Goal: Task Accomplishment & Management: Manage account settings

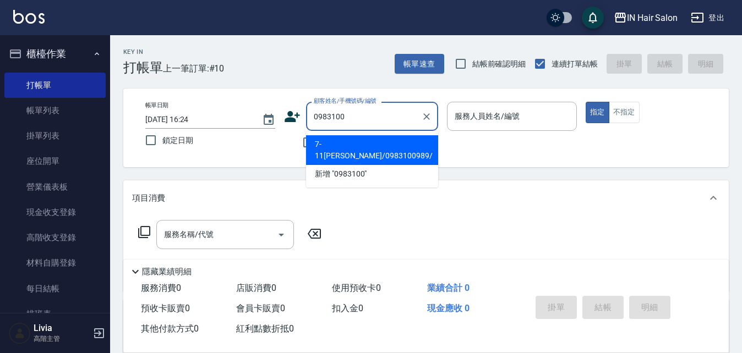
click at [353, 143] on li "7-11[PERSON_NAME]/0983100989/" at bounding box center [372, 150] width 132 height 30
type input "7-11[PERSON_NAME]/0983100989/"
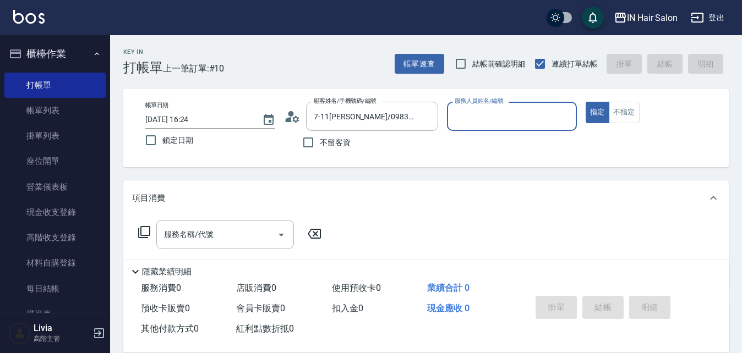
type input "6號設計師[PERSON_NAME]-6"
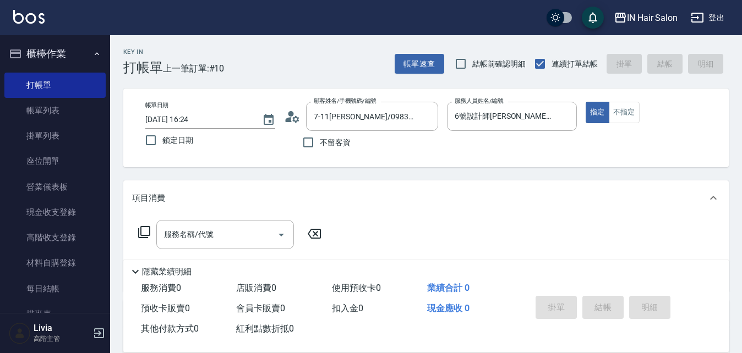
click at [144, 230] on icon at bounding box center [144, 232] width 13 height 13
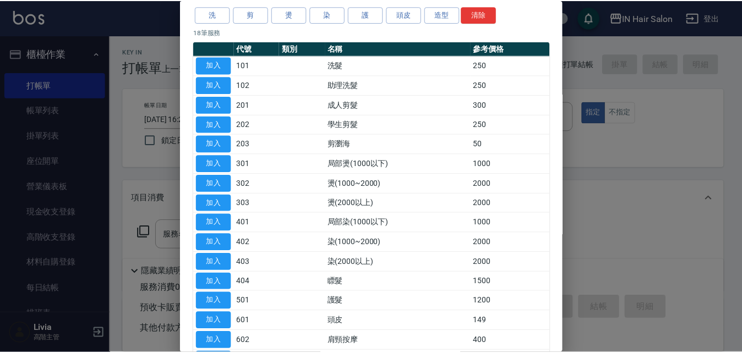
scroll to position [110, 0]
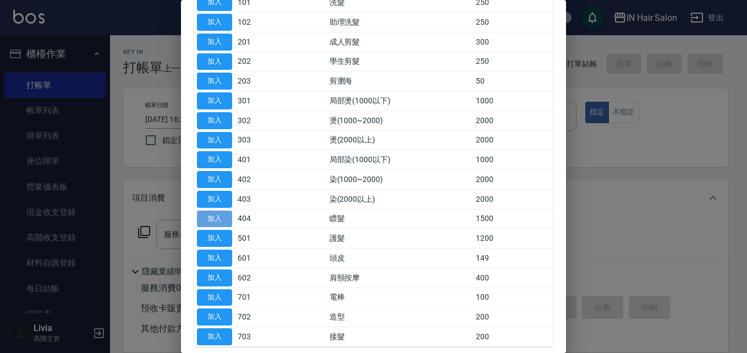
click at [215, 217] on button "加入" at bounding box center [214, 219] width 35 height 17
type input "瞟髮(404)"
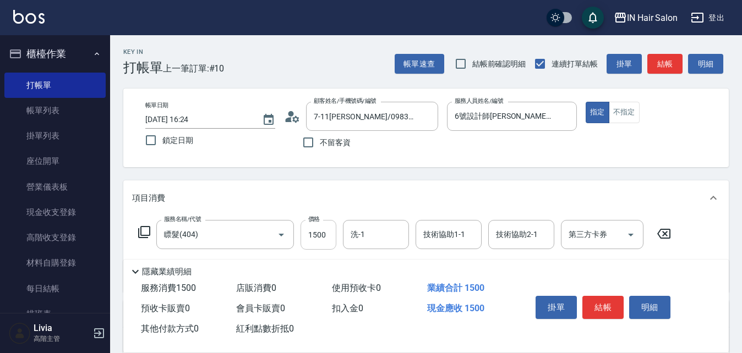
click at [324, 241] on input "1500" at bounding box center [319, 235] width 36 height 30
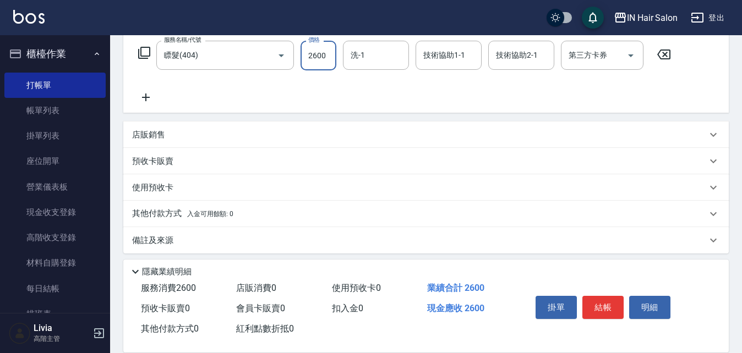
scroll to position [185, 0]
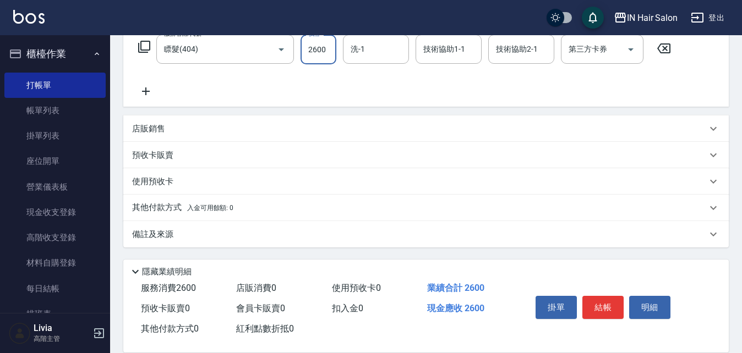
type input "2600"
click at [148, 208] on p "其他付款方式 入金可用餘額: 0" at bounding box center [182, 208] width 101 height 12
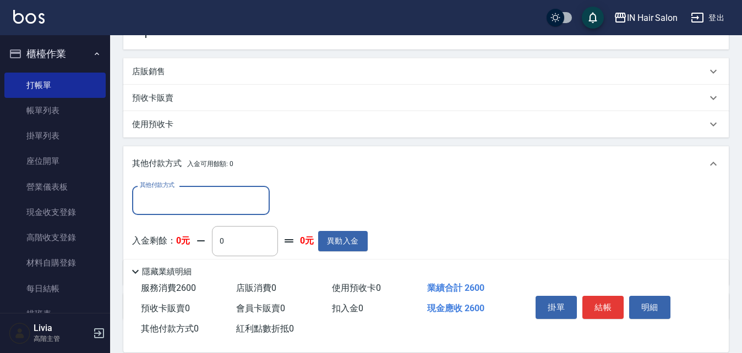
scroll to position [296, 0]
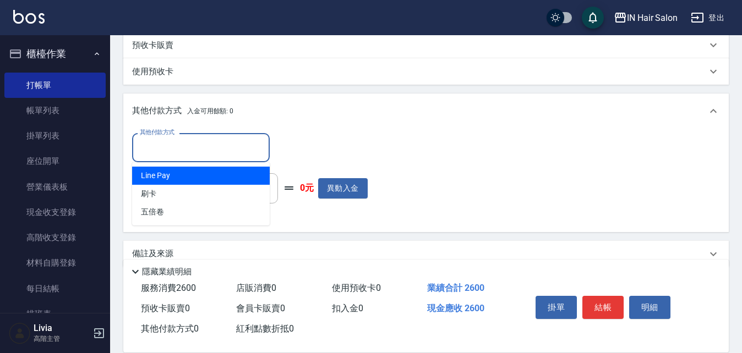
click at [183, 148] on input "其他付款方式" at bounding box center [201, 147] width 128 height 19
click at [160, 180] on span "Line Pay" at bounding box center [201, 176] width 138 height 18
type input "Line Pay"
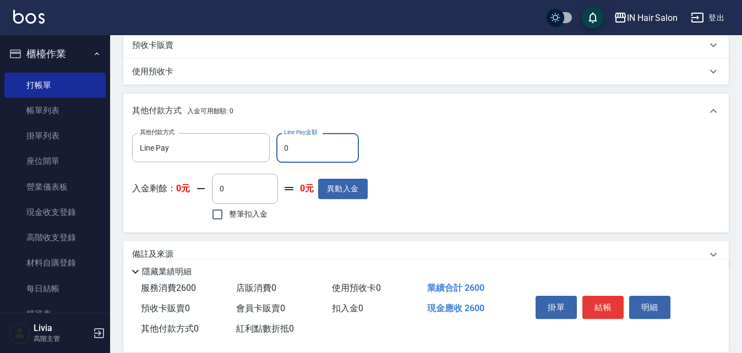
click at [295, 148] on input "0" at bounding box center [317, 148] width 83 height 30
drag, startPoint x: 281, startPoint y: 147, endPoint x: 307, endPoint y: 149, distance: 26.0
click at [307, 149] on input "0" at bounding box center [317, 148] width 83 height 30
type input "2600"
click at [416, 206] on div "其他付款方式 Line Pay 其他付款方式 Line Pay金額 2600 Line Pay金額 入金剩餘： 0元 0 ​ 整筆扣入金 0元 異動入金" at bounding box center [426, 178] width 588 height 90
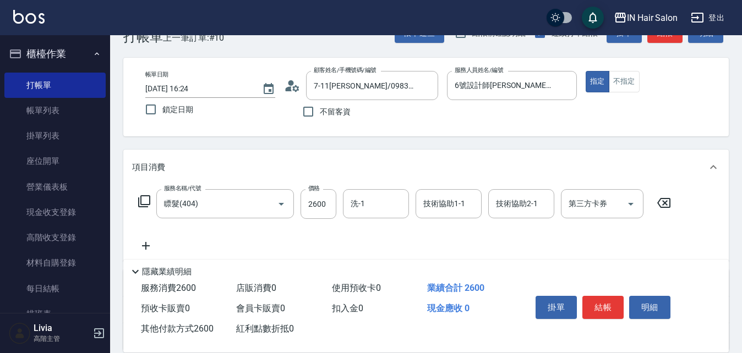
scroll to position [20, 0]
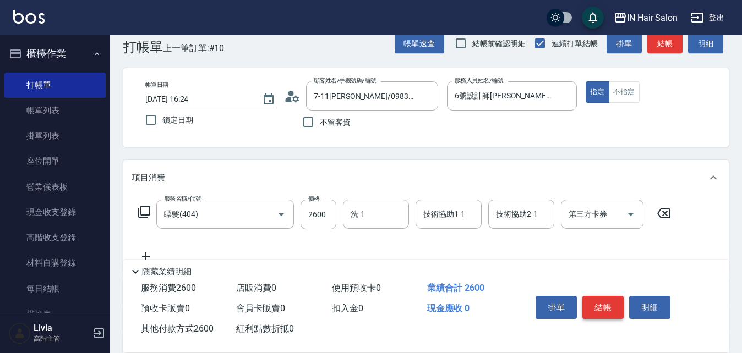
click at [600, 303] on button "結帳" at bounding box center [602, 307] width 41 height 23
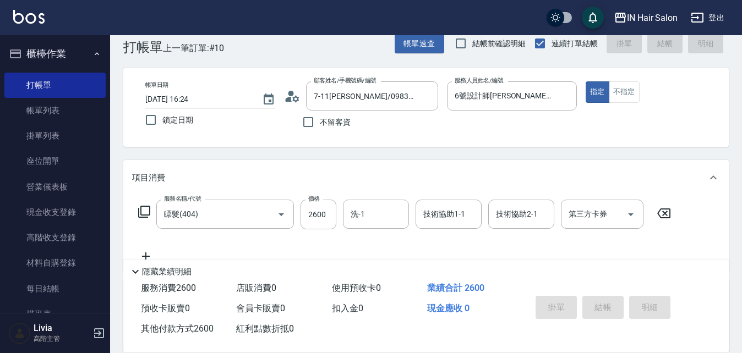
type input "[DATE] 18:40"
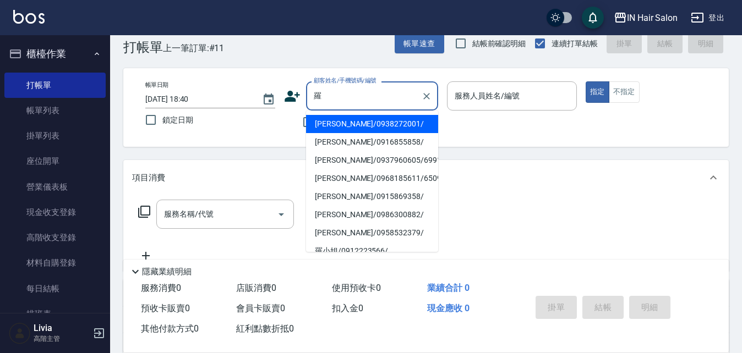
click at [328, 127] on li "[PERSON_NAME]/0938272001/" at bounding box center [372, 124] width 132 height 18
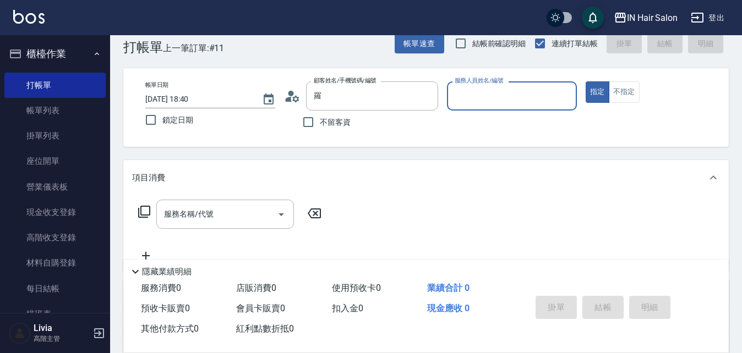
type input "[PERSON_NAME]/0938272001/"
type input "7號設計師[PERSON_NAME]-7"
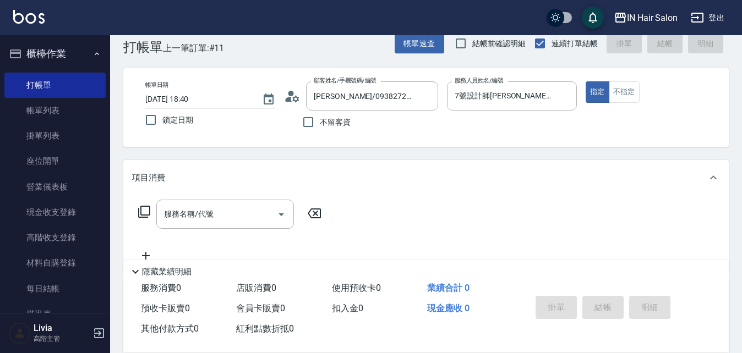
click at [146, 211] on icon at bounding box center [144, 211] width 13 height 13
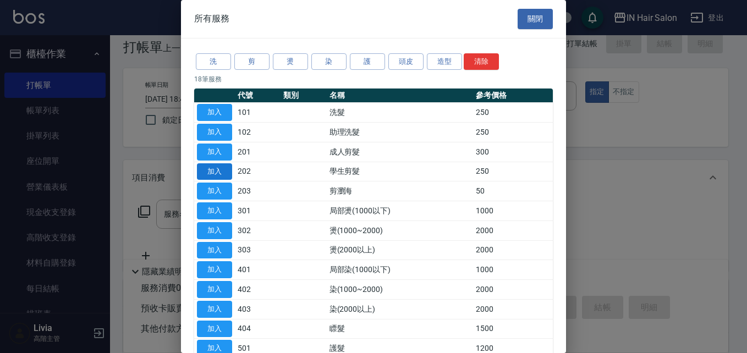
click at [223, 170] on button "加入" at bounding box center [214, 171] width 35 height 17
type input "學生剪髮(202)"
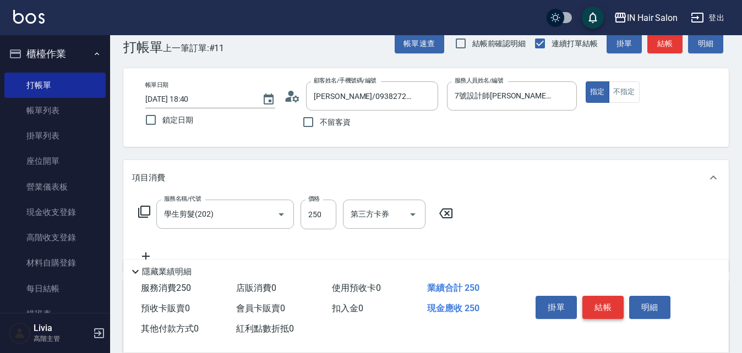
click at [604, 308] on button "結帳" at bounding box center [602, 307] width 41 height 23
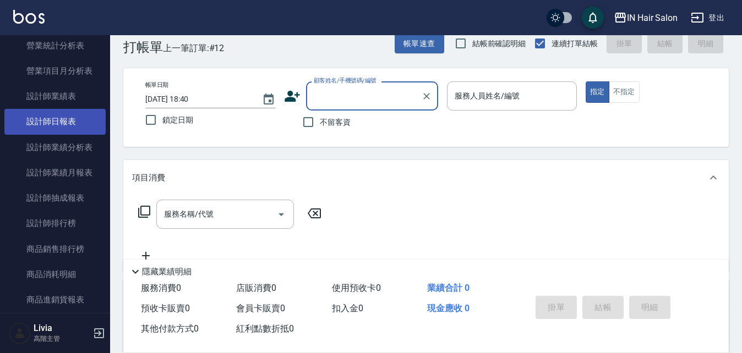
scroll to position [771, 0]
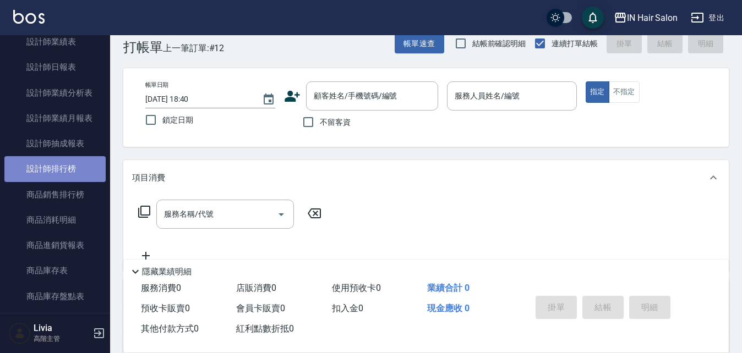
click at [56, 171] on link "設計師排行榜" at bounding box center [54, 168] width 101 height 25
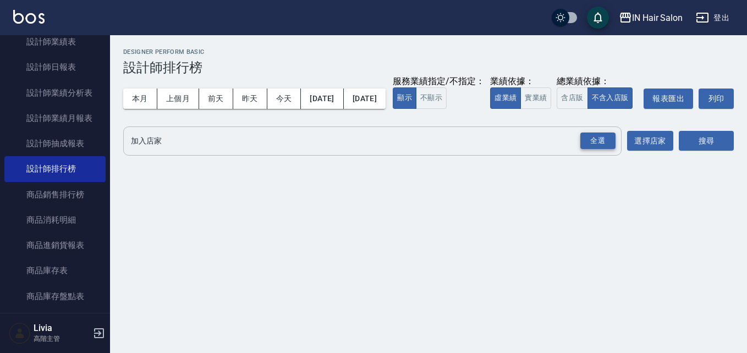
drag, startPoint x: 596, startPoint y: 161, endPoint x: 590, endPoint y: 162, distance: 5.6
click at [594, 150] on div "全選" at bounding box center [598, 141] width 35 height 17
click at [278, 96] on button "今天" at bounding box center [285, 99] width 34 height 20
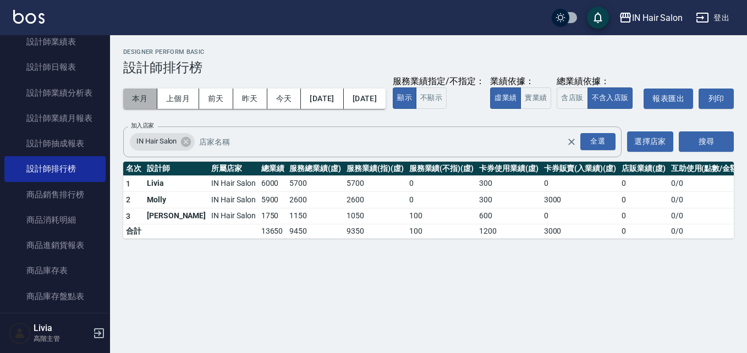
click at [136, 96] on button "本月" at bounding box center [140, 99] width 34 height 20
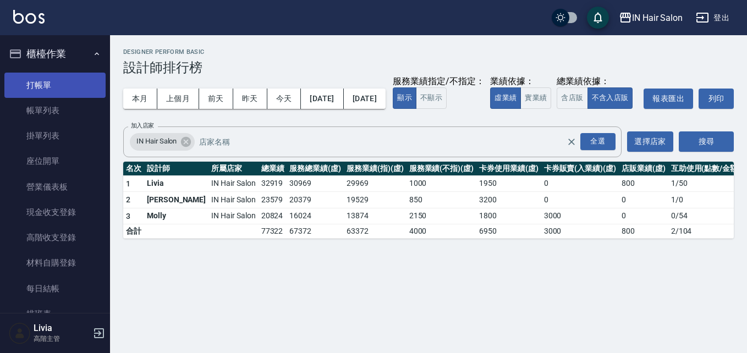
click at [51, 81] on link "打帳單" at bounding box center [54, 85] width 101 height 25
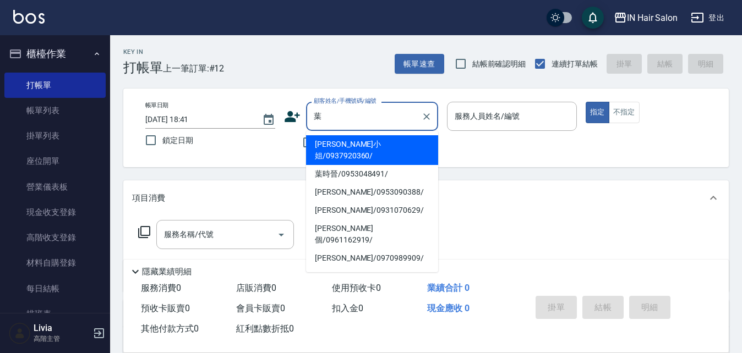
click at [339, 220] on li "[PERSON_NAME]個/0961162919/" at bounding box center [372, 235] width 132 height 30
type input "[PERSON_NAME]個/0961162919/"
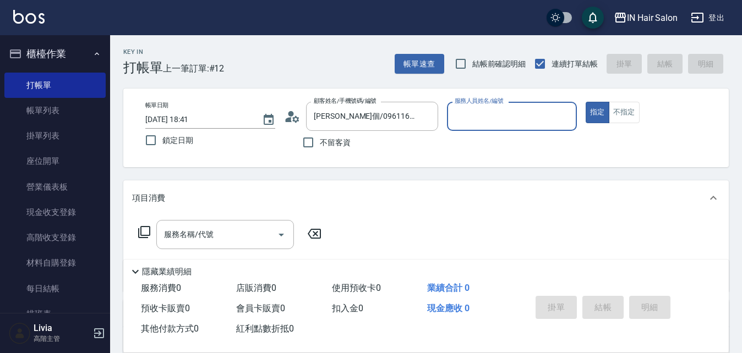
type input "8號店長Livia-8"
click at [141, 231] on icon at bounding box center [144, 232] width 12 height 12
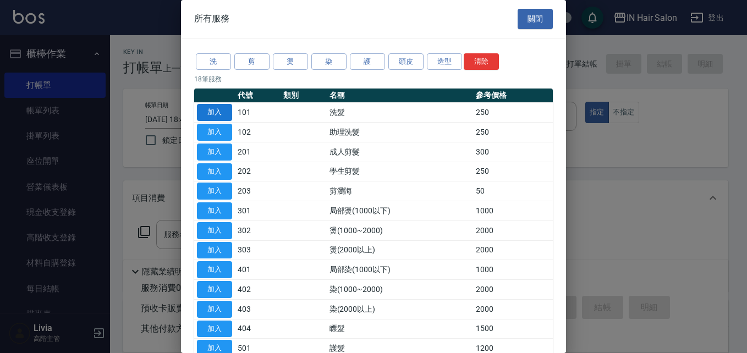
click at [220, 108] on button "加入" at bounding box center [214, 112] width 35 height 17
type input "洗髮(101)"
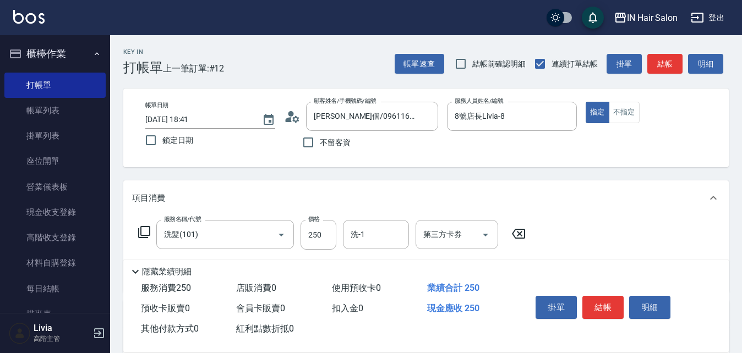
click at [148, 231] on icon at bounding box center [144, 232] width 13 height 13
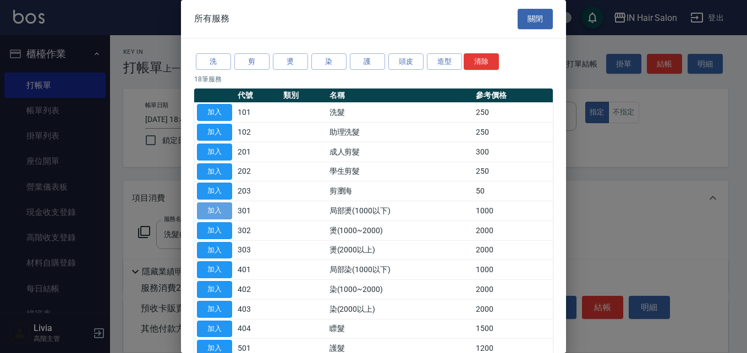
click at [211, 209] on button "加入" at bounding box center [214, 211] width 35 height 17
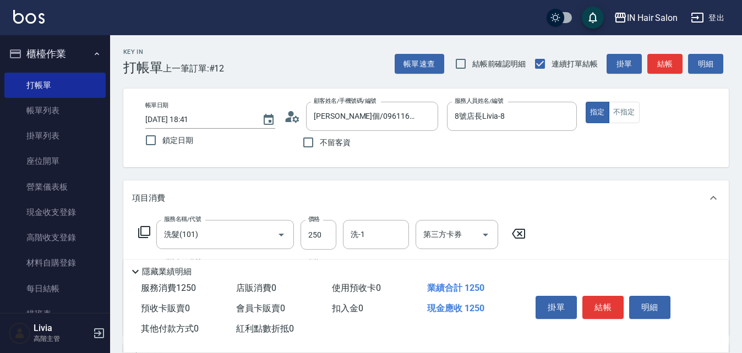
click at [149, 231] on icon at bounding box center [144, 232] width 12 height 12
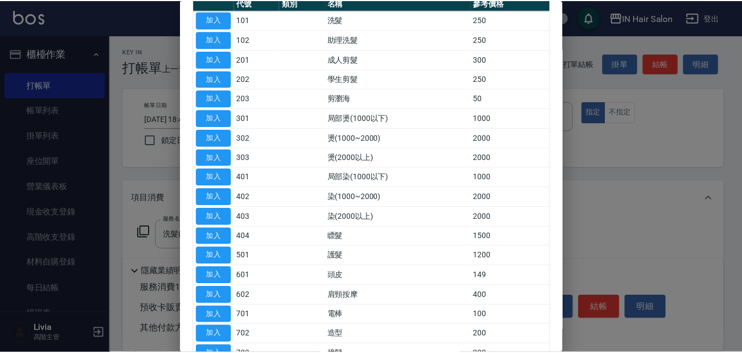
scroll to position [110, 0]
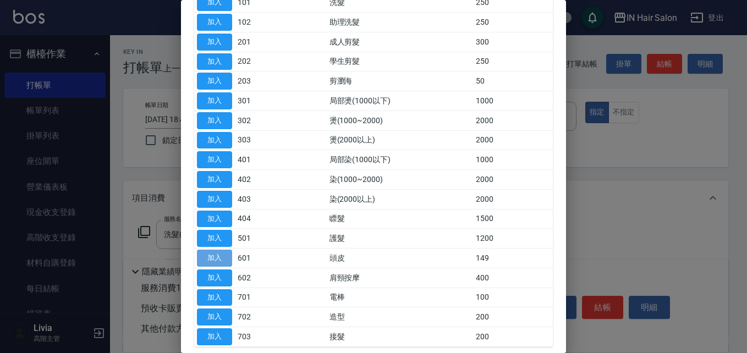
click at [209, 254] on button "加入" at bounding box center [214, 258] width 35 height 17
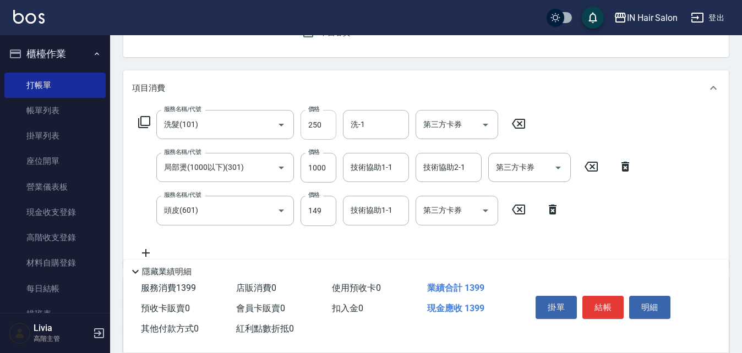
click at [325, 121] on input "250" at bounding box center [319, 125] width 36 height 30
type input "300"
click at [298, 188] on div "服務名稱/代號 洗髮(101) 服務名稱/代號 價格 300 價格 洗-1 洗-1 第三方卡券 第三方卡券 服務名稱/代號 局部燙(1000以下)(301) …" at bounding box center [385, 184] width 507 height 149
click at [326, 168] on input "1000" at bounding box center [319, 168] width 36 height 30
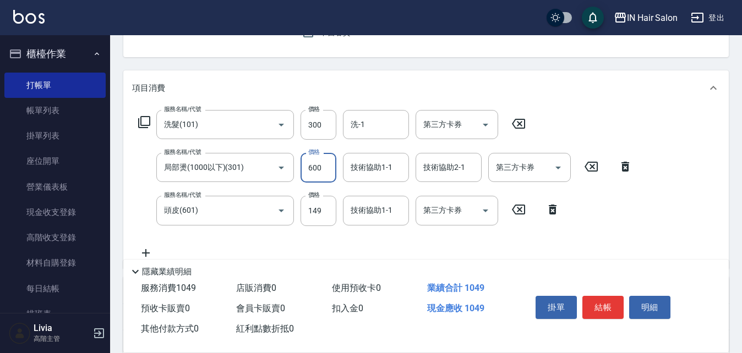
type input "600"
click at [278, 241] on div "服務名稱/代號 洗髮(101) 服務名稱/代號 價格 300 價格 洗-1 洗-1 第三方卡券 第三方卡券 服務名稱/代號 局部燙(1000以下)(301) …" at bounding box center [385, 184] width 507 height 149
click at [329, 209] on input "149" at bounding box center [319, 211] width 36 height 30
type input "100"
drag, startPoint x: 265, startPoint y: 241, endPoint x: 271, endPoint y: 241, distance: 5.5
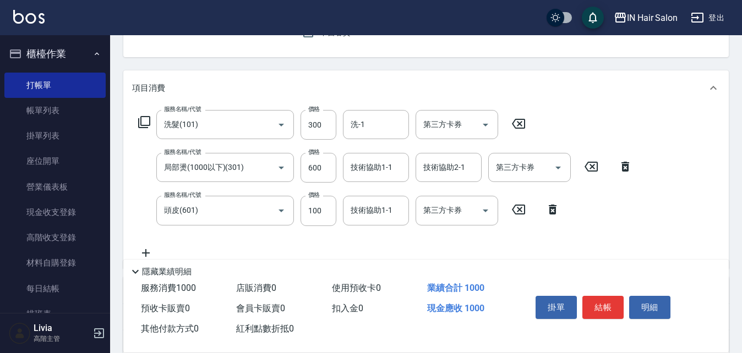
click at [265, 241] on div "服務名稱/代號 洗髮(101) 服務名稱/代號 價格 300 價格 洗-1 洗-1 第三方卡券 第三方卡券 服務名稱/代號 局部燙(1000以下)(301) …" at bounding box center [385, 184] width 507 height 149
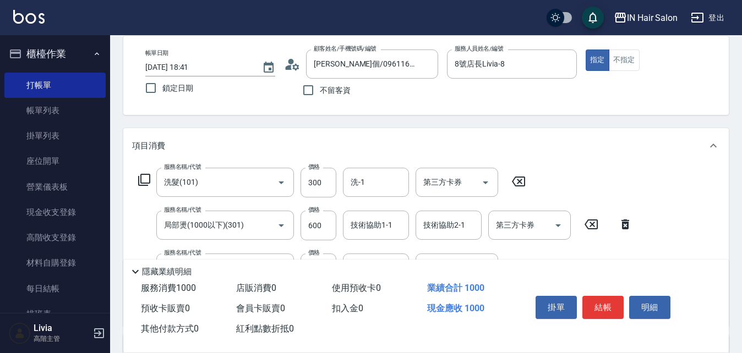
scroll to position [0, 0]
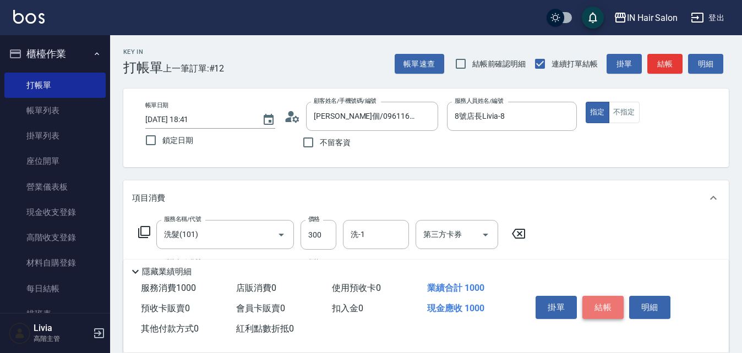
click at [605, 305] on button "結帳" at bounding box center [602, 307] width 41 height 23
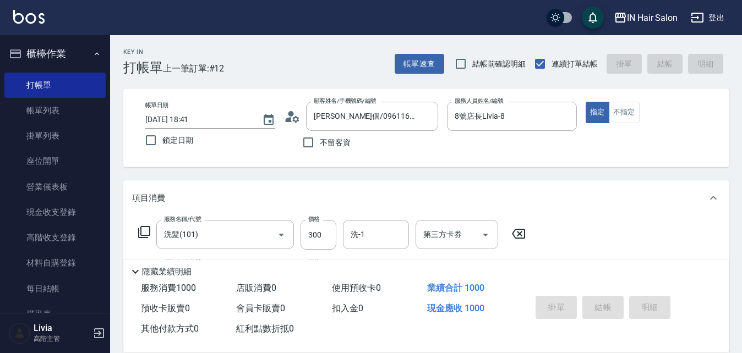
type input "[DATE] 18:51"
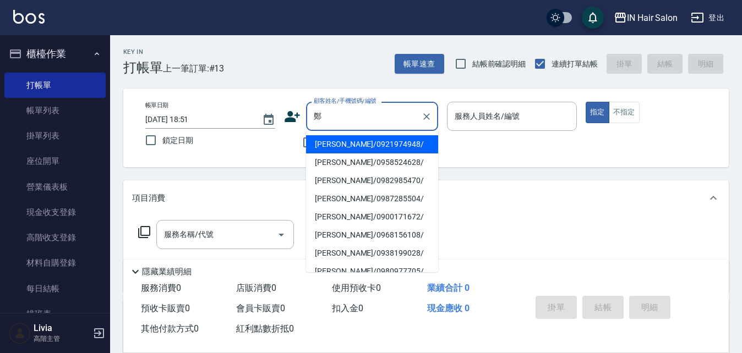
click at [332, 144] on li "[PERSON_NAME]/0921974948/" at bounding box center [372, 144] width 132 height 18
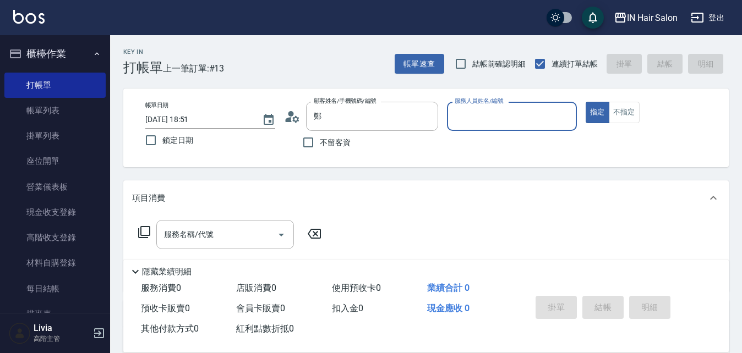
type input "[PERSON_NAME]/0921974948/"
type input "6號設計師[PERSON_NAME]-6"
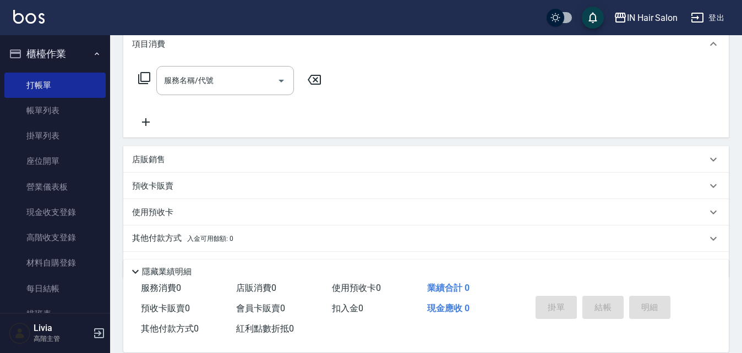
scroll to position [165, 0]
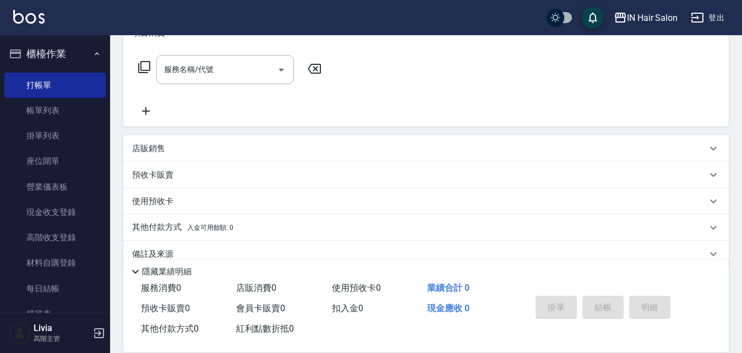
click at [149, 149] on p "店販銷售" at bounding box center [148, 149] width 33 height 12
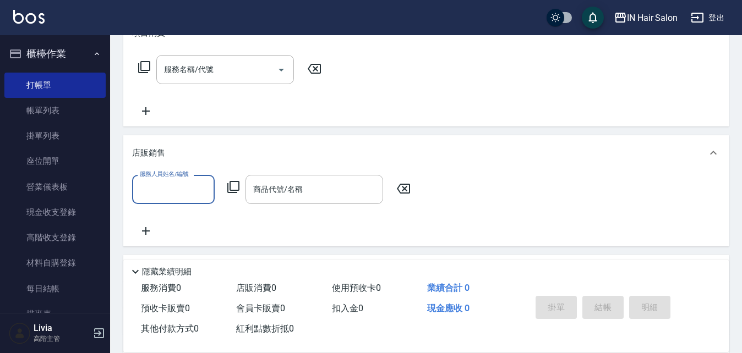
scroll to position [0, 0]
click at [155, 182] on input "服務人員姓名/編號" at bounding box center [173, 189] width 73 height 19
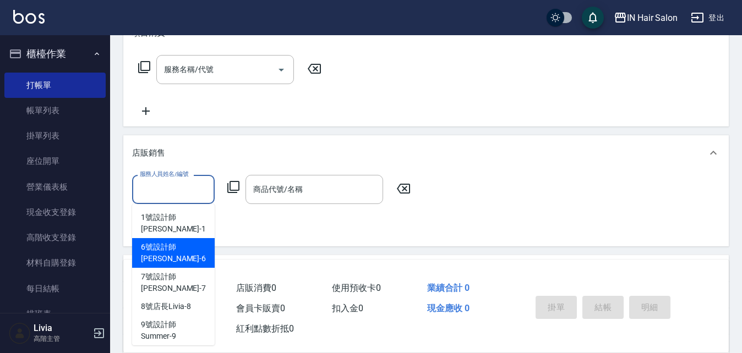
click at [160, 242] on span "6號設計師[PERSON_NAME] -6" at bounding box center [173, 253] width 65 height 23
type input "6號設計師[PERSON_NAME]-6"
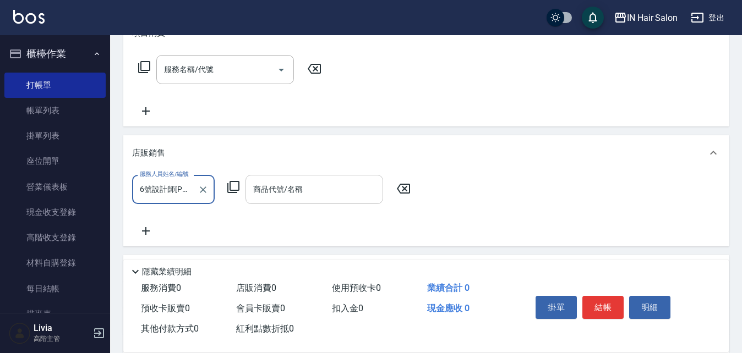
click at [297, 187] on input "商品代號/名稱" at bounding box center [314, 189] width 128 height 19
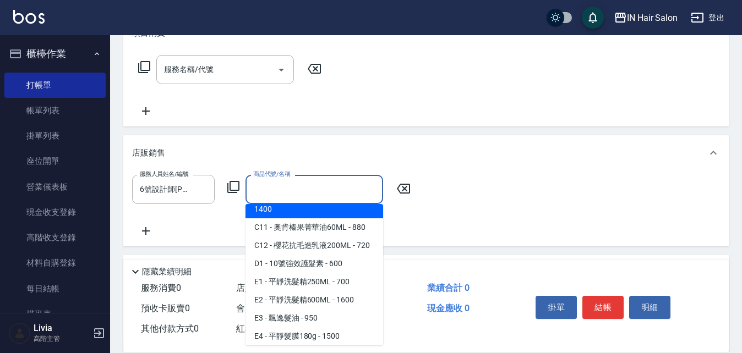
scroll to position [330, 0]
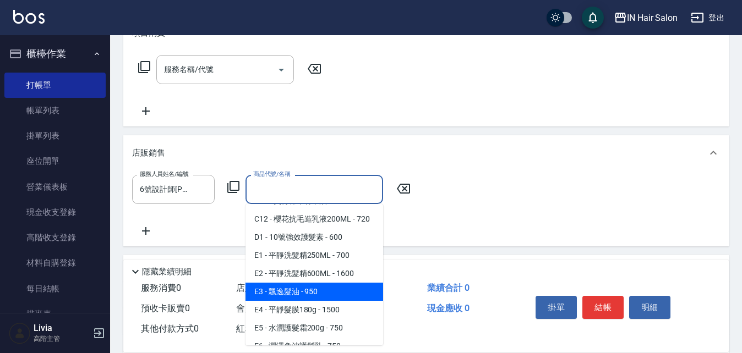
click at [287, 301] on span "E3 - 飄逸髮油 - 950" at bounding box center [314, 292] width 138 height 18
type input "飄逸髮油"
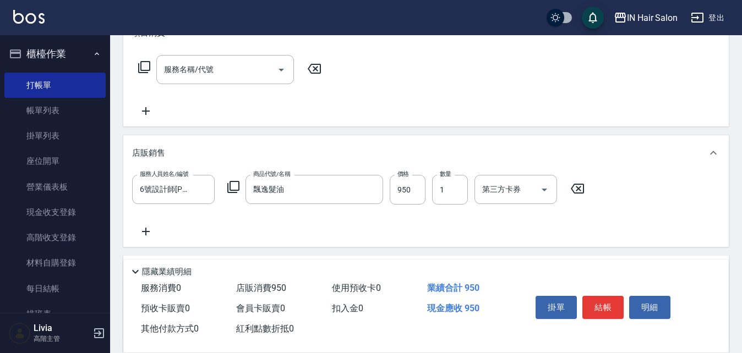
click at [143, 67] on icon at bounding box center [144, 67] width 13 height 13
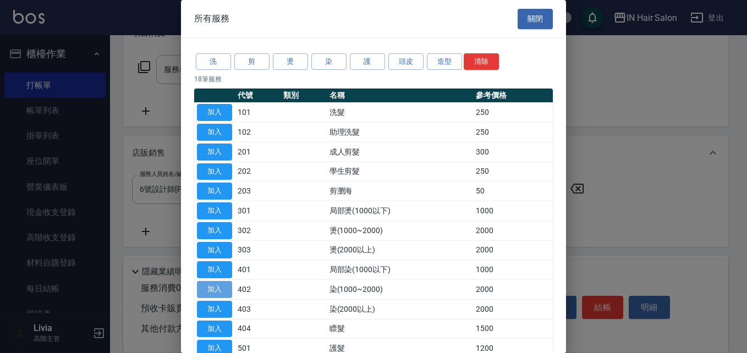
click at [220, 286] on button "加入" at bounding box center [214, 289] width 35 height 17
type input "染(1000~2000)(402)"
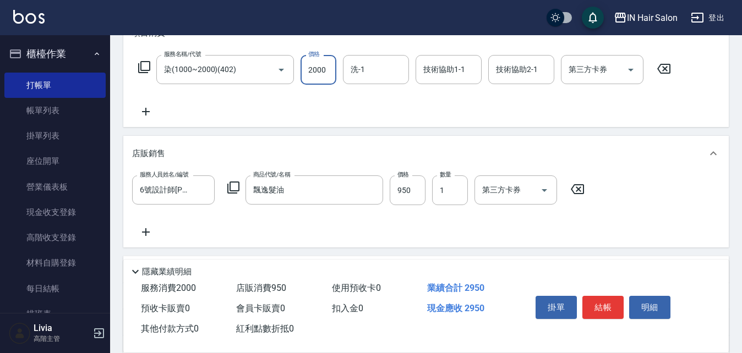
click at [326, 69] on input "2000" at bounding box center [319, 70] width 36 height 30
type input "1500"
click at [267, 110] on div "服務名稱/代號 染(1000~2000)(402) 服務名稱/代號 價格 1500 價格 洗-1 洗-1 技術協助1-1 技術協助1-1 技術協助2-1 技術…" at bounding box center [404, 86] width 545 height 63
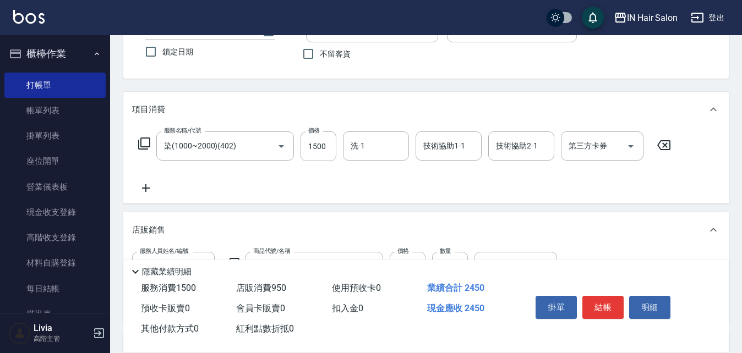
scroll to position [0, 0]
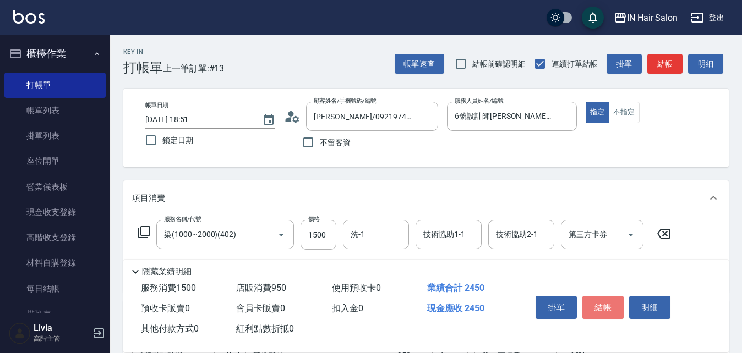
click at [602, 300] on button "結帳" at bounding box center [602, 307] width 41 height 23
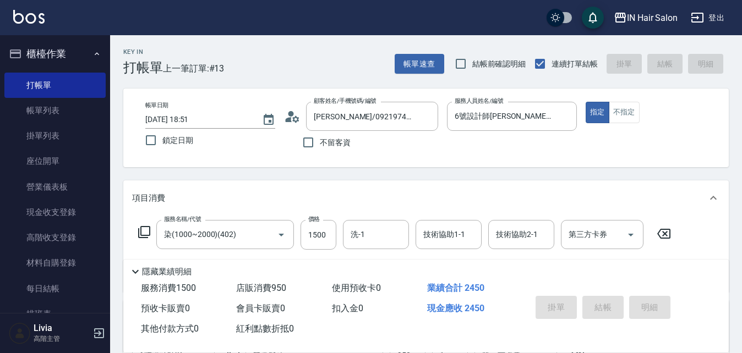
type input "[DATE] 19:02"
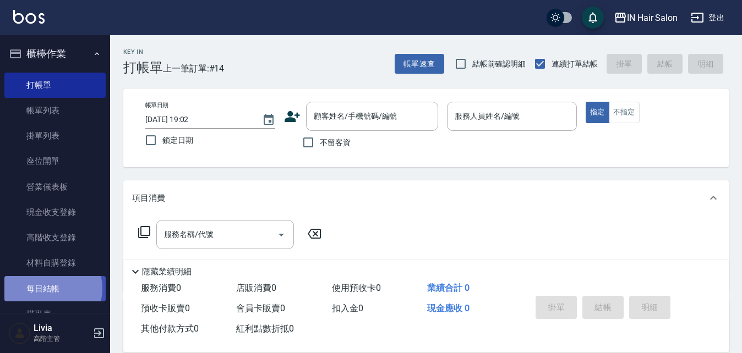
click at [52, 288] on link "每日結帳" at bounding box center [54, 288] width 101 height 25
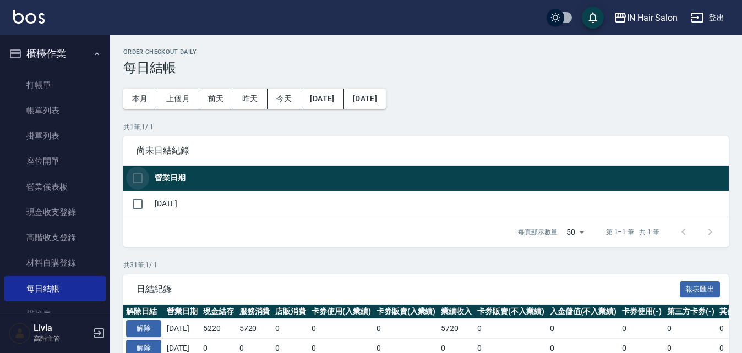
click at [141, 181] on input "checkbox" at bounding box center [137, 178] width 23 height 23
checkbox input "true"
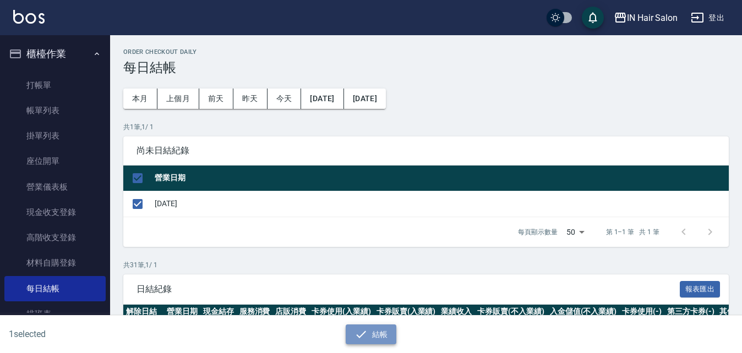
click at [380, 332] on button "結帳" at bounding box center [371, 335] width 51 height 20
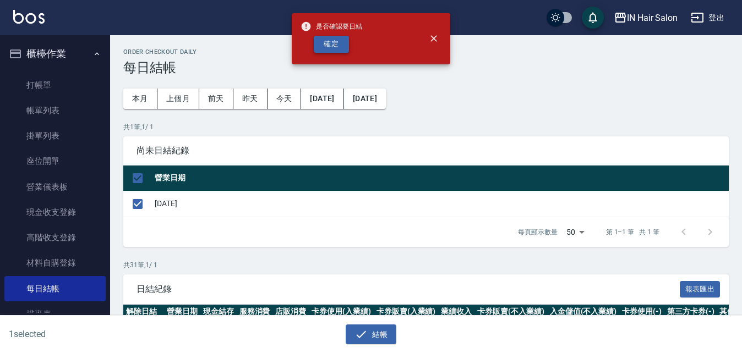
click at [337, 46] on button "確定" at bounding box center [331, 44] width 35 height 17
checkbox input "false"
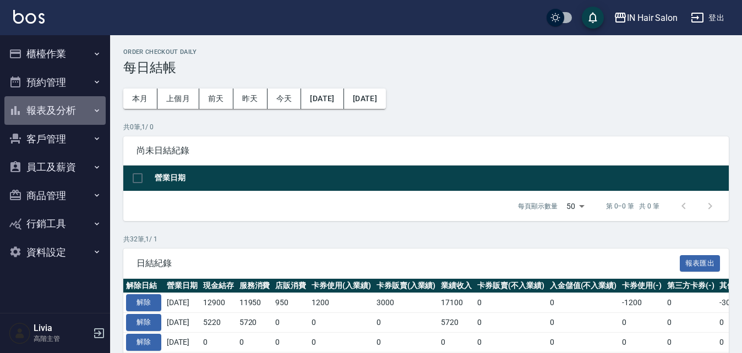
click at [59, 109] on button "報表及分析" at bounding box center [54, 110] width 101 height 29
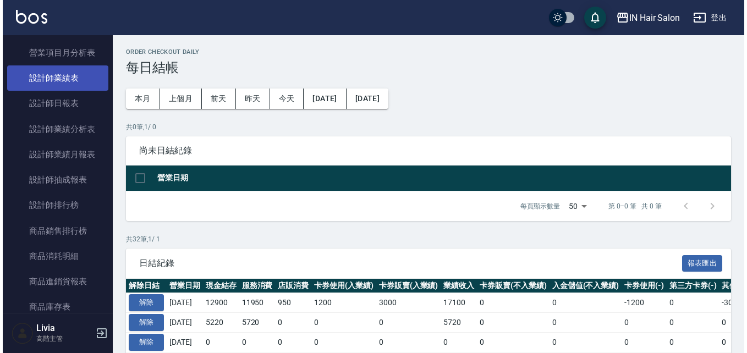
scroll to position [440, 0]
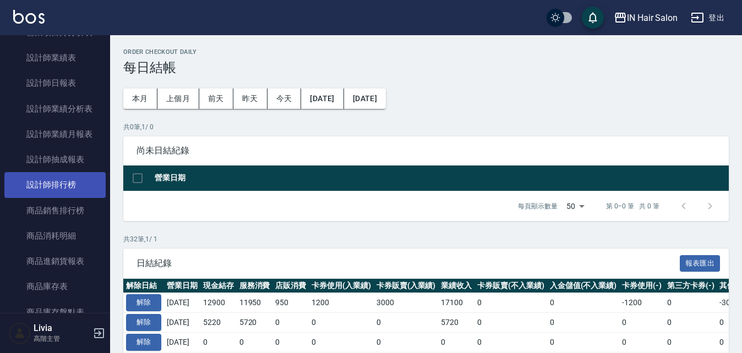
drag, startPoint x: 81, startPoint y: 179, endPoint x: 90, endPoint y: 186, distance: 11.8
click at [81, 179] on link "設計師排行榜" at bounding box center [54, 184] width 101 height 25
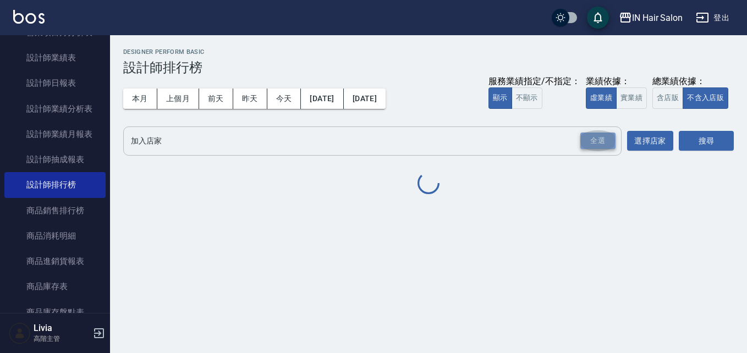
click at [604, 138] on div "全選" at bounding box center [598, 141] width 35 height 17
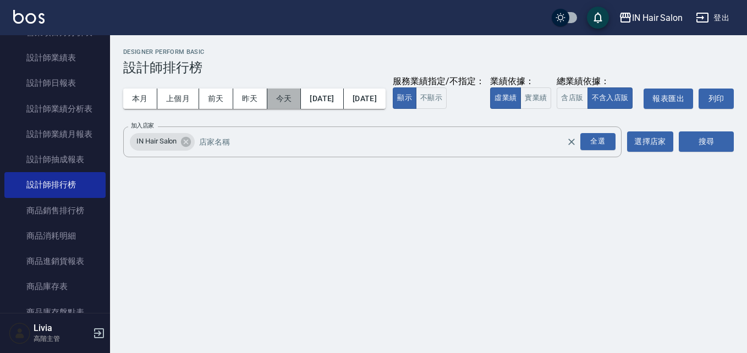
click at [285, 96] on button "今天" at bounding box center [285, 99] width 34 height 20
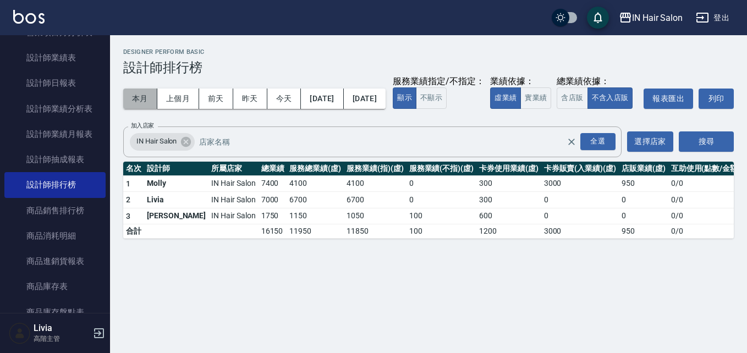
click at [137, 99] on button "本月" at bounding box center [140, 99] width 34 height 20
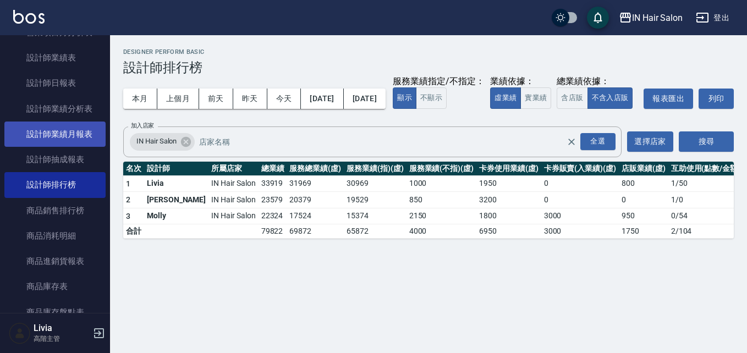
scroll to position [55, 0]
